Goal: Navigation & Orientation: Find specific page/section

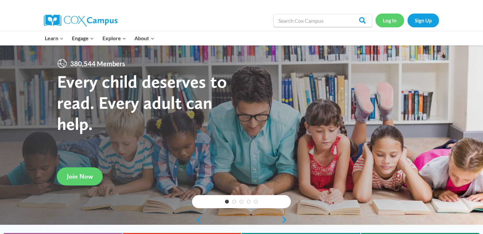
click at [385, 27] on link "Log In" at bounding box center [390, 21] width 29 height 14
click at [473, 22] on div "Search in https://coxcampus.org/ Search Search Log In Sign Up" at bounding box center [241, 20] width 483 height 21
click at [383, 22] on link "Log In" at bounding box center [390, 21] width 29 height 14
